Goal: Information Seeking & Learning: Learn about a topic

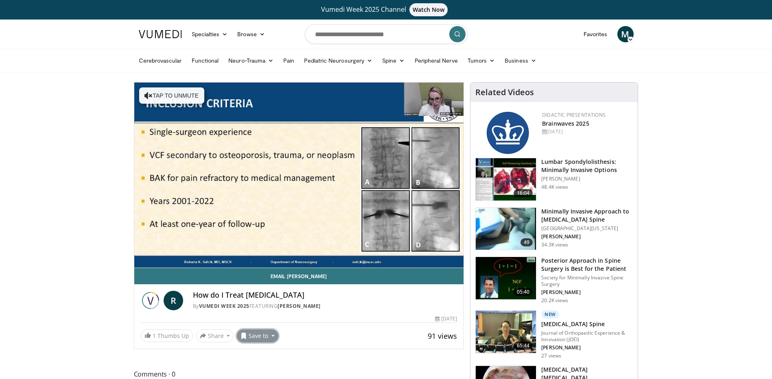
click at [268, 336] on button "Save to" at bounding box center [258, 336] width 42 height 13
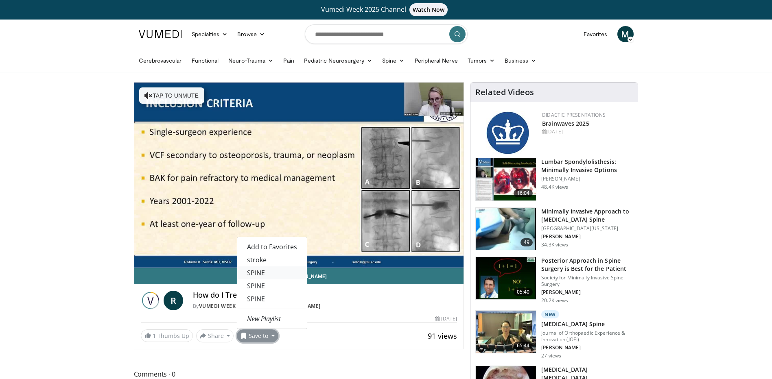
click at [270, 273] on link "SPINE" at bounding box center [272, 273] width 70 height 13
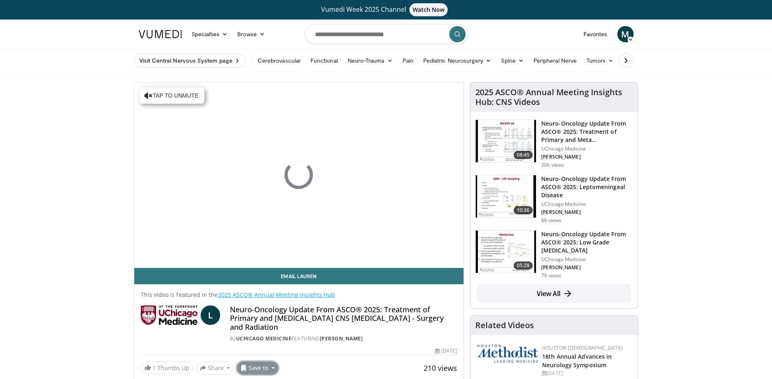
click at [272, 362] on button "Save to" at bounding box center [258, 368] width 42 height 13
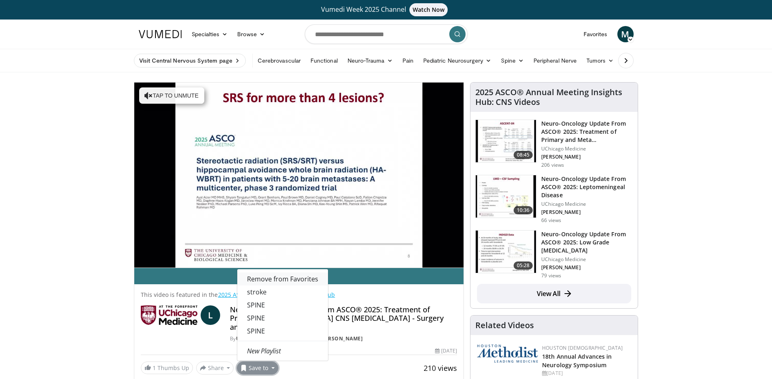
click at [270, 275] on span "Remove from Favorites" at bounding box center [282, 279] width 71 height 9
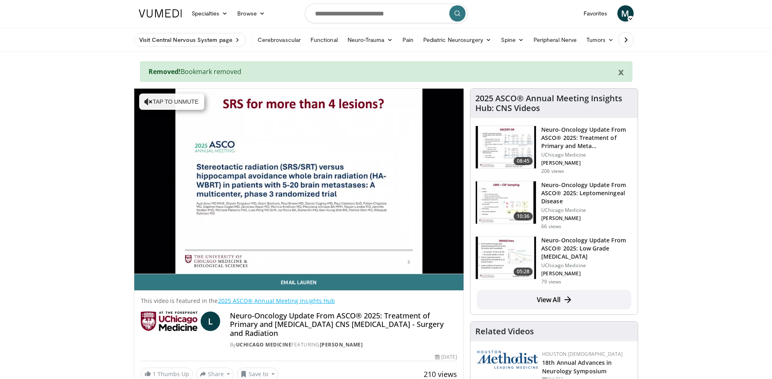
scroll to position [81, 0]
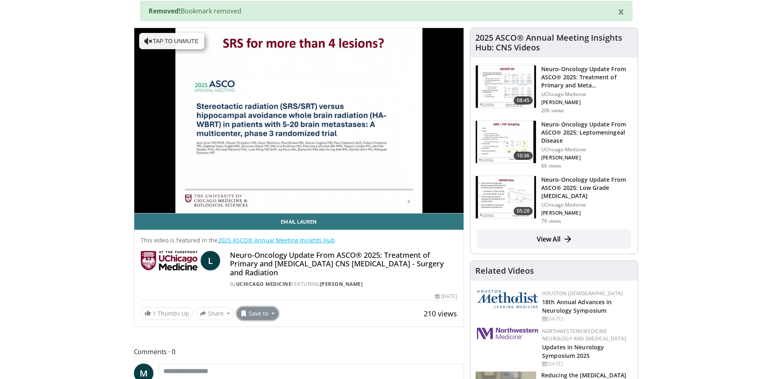
click at [270, 307] on button "Save to" at bounding box center [258, 313] width 42 height 13
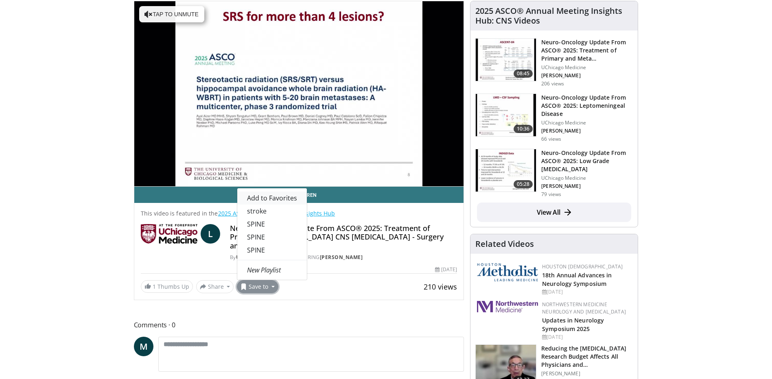
click at [282, 194] on span "Add to Favorites" at bounding box center [272, 198] width 50 height 9
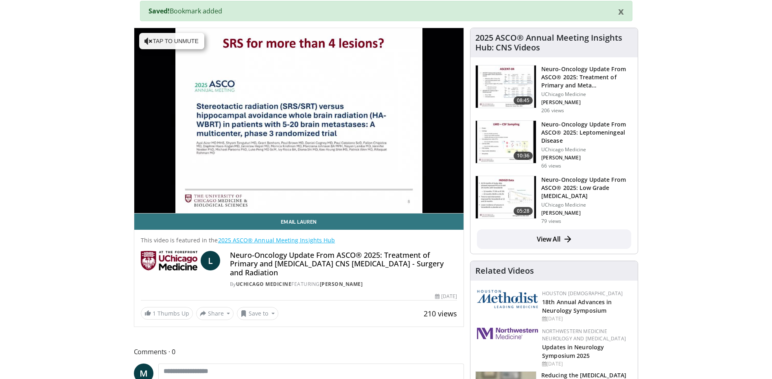
scroll to position [108, 0]
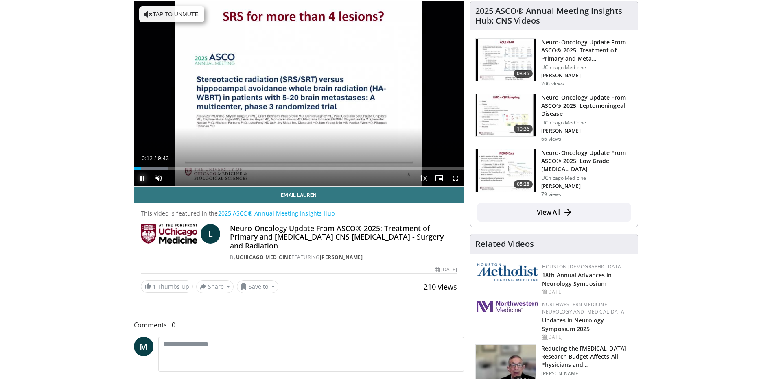
click at [143, 177] on span "Video Player" at bounding box center [142, 178] width 16 height 16
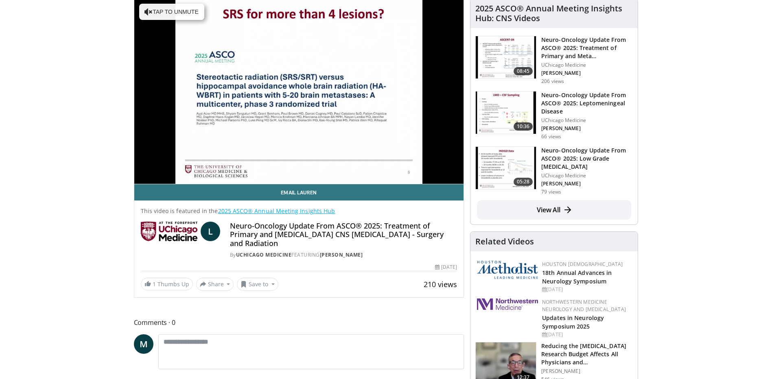
scroll to position [81, 0]
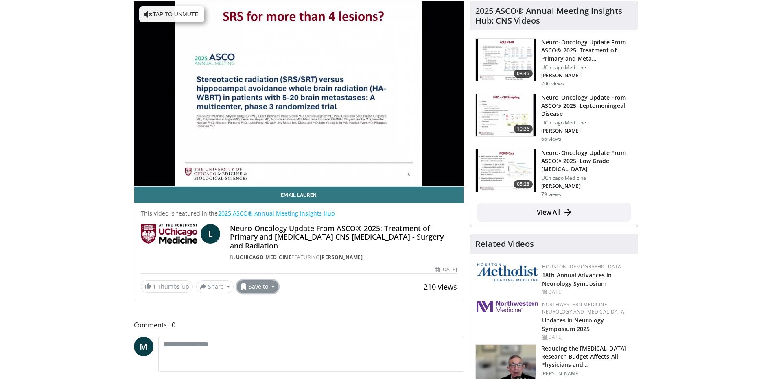
click at [258, 281] on button "Save to" at bounding box center [258, 287] width 42 height 13
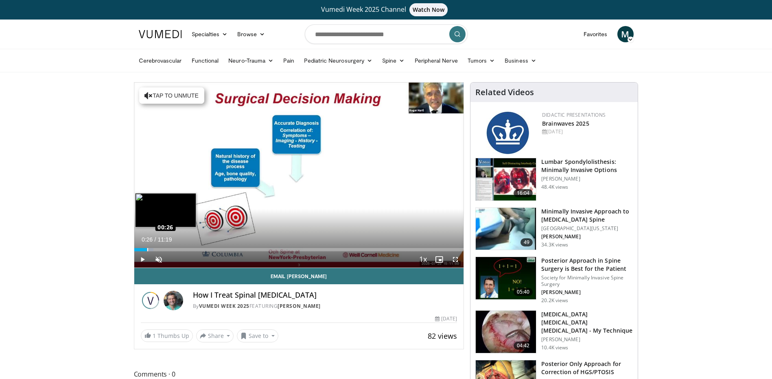
click at [147, 249] on div "Loaded : 5.83% 00:26 00:26" at bounding box center [299, 249] width 330 height 3
click at [158, 250] on div "Progress Bar" at bounding box center [157, 249] width 1 height 3
click at [173, 248] on video-js "**********" at bounding box center [299, 176] width 330 height 186
click at [194, 248] on div "Loaded : 17.52% 00:50 01:57" at bounding box center [299, 248] width 330 height 8
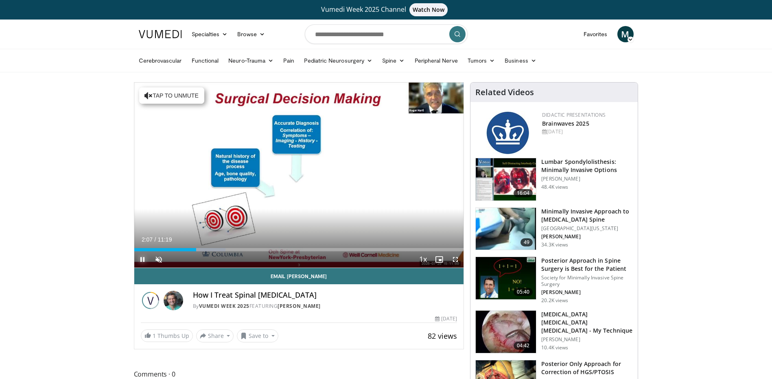
click at [142, 259] on span "Video Player" at bounding box center [142, 260] width 16 height 16
click at [265, 333] on button "Save to" at bounding box center [258, 336] width 42 height 13
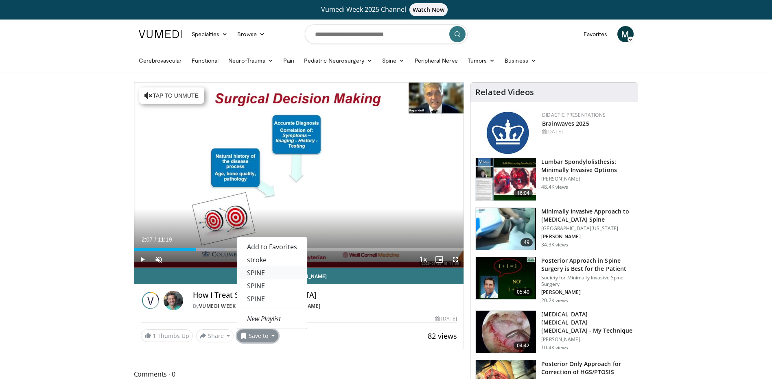
click at [268, 274] on link "SPINE" at bounding box center [272, 273] width 70 height 13
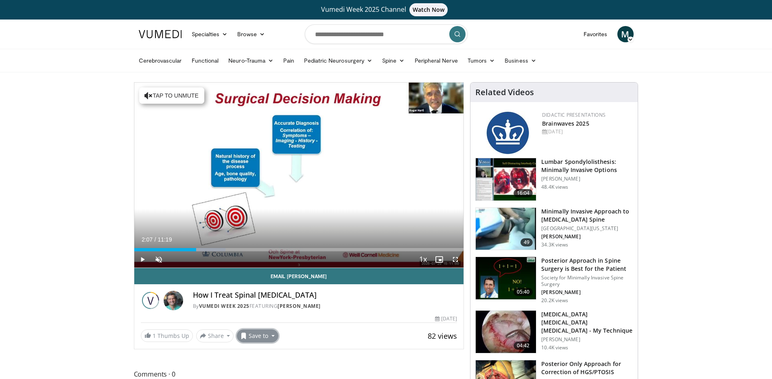
click at [264, 335] on button "Save to" at bounding box center [258, 336] width 42 height 13
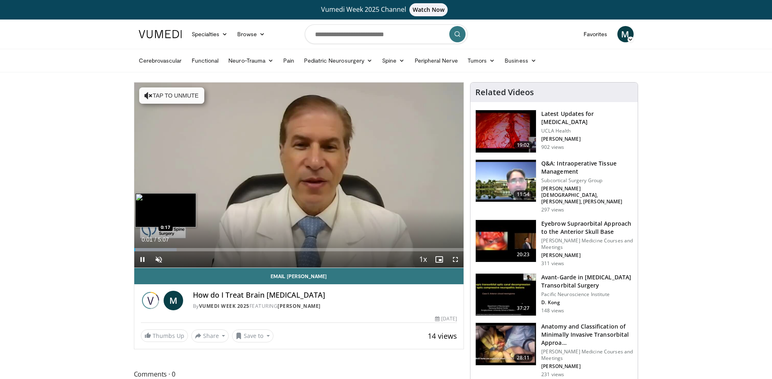
click at [154, 248] on div "Loaded : 12.92% 0:01 0:17" at bounding box center [299, 249] width 330 height 3
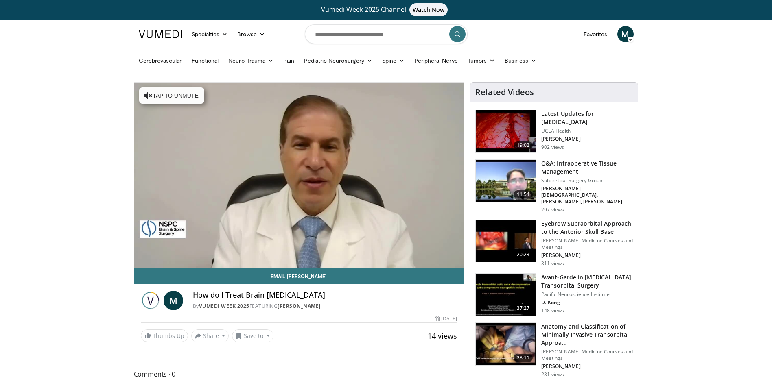
click at [173, 248] on div "10 seconds Tap to unmute" at bounding box center [299, 175] width 330 height 185
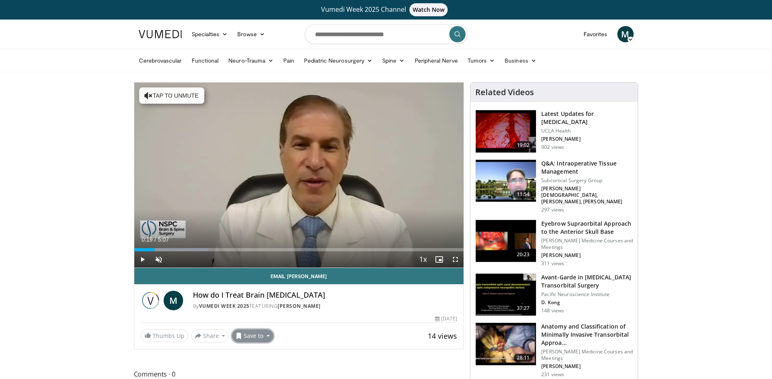
click at [268, 335] on button "Save to" at bounding box center [253, 336] width 42 height 13
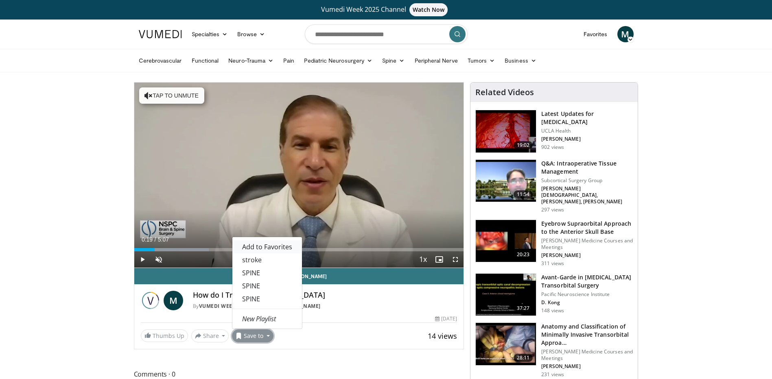
click at [267, 247] on span "Add to Favorites" at bounding box center [267, 247] width 50 height 9
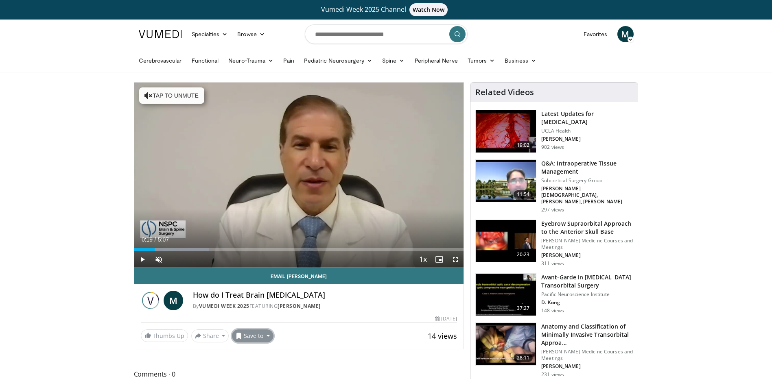
click at [267, 335] on button "Save to" at bounding box center [253, 336] width 42 height 13
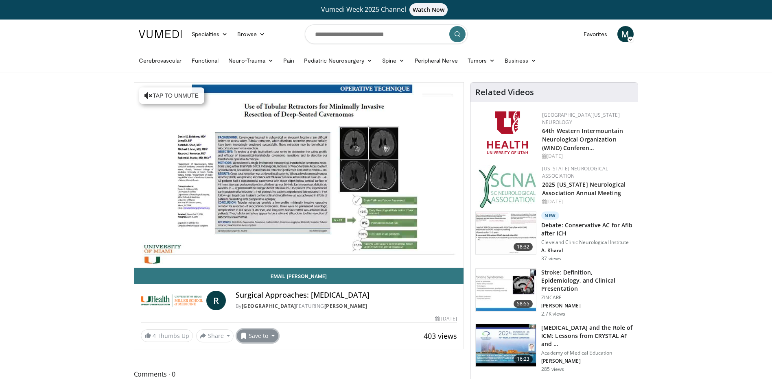
click at [274, 336] on button "Save to" at bounding box center [258, 336] width 42 height 13
